Goal: Task Accomplishment & Management: Use online tool/utility

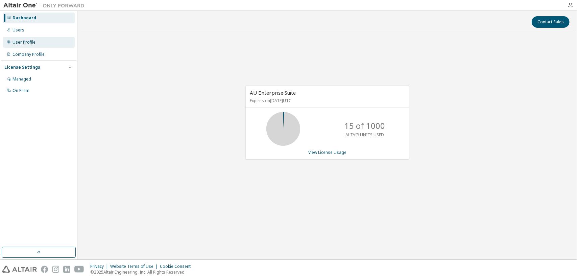
click at [29, 42] on div "User Profile" at bounding box center [24, 42] width 23 height 5
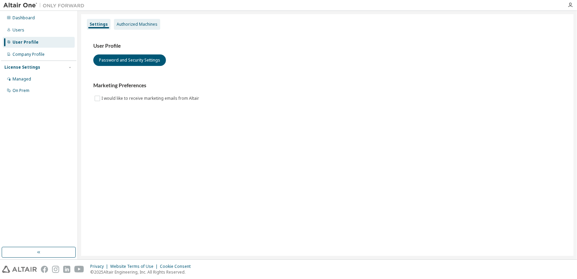
click at [135, 24] on div "Authorized Machines" at bounding box center [137, 24] width 41 height 5
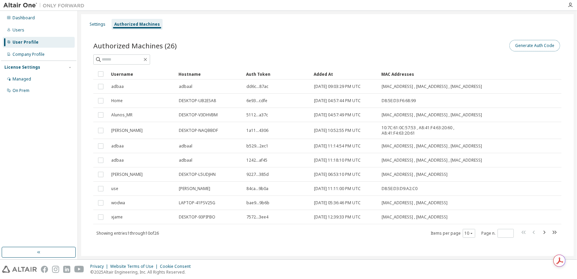
click at [522, 49] on button "Generate Auth Code" at bounding box center [534, 45] width 51 height 11
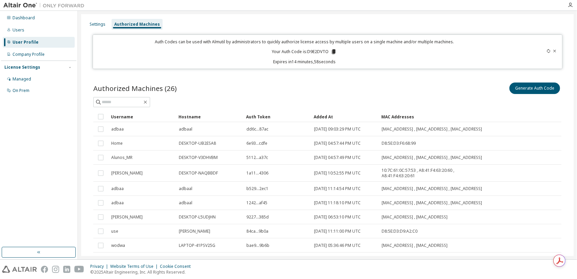
click at [310, 52] on p "Your Auth Code is: D9E2DVTO" at bounding box center [304, 52] width 65 height 6
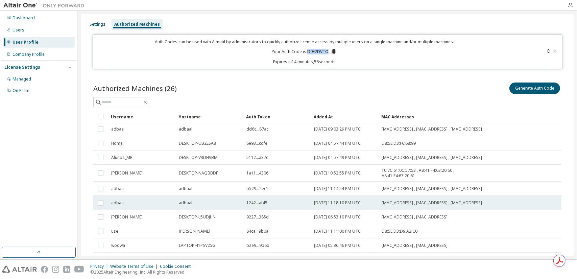
copy p "D9E2DVTO"
